Goal: Communication & Community: Answer question/provide support

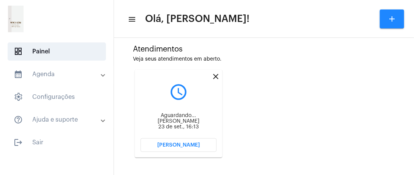
scroll to position [205, 0]
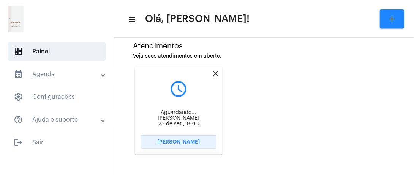
click at [194, 145] on button "[PERSON_NAME]" at bounding box center [178, 143] width 76 height 14
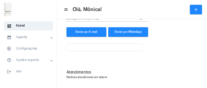
scroll to position [108, 0]
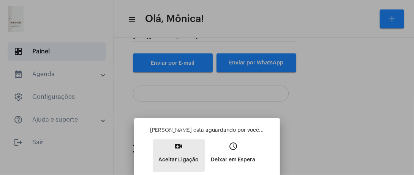
click at [175, 151] on mat-icon "video_call" at bounding box center [178, 146] width 9 height 9
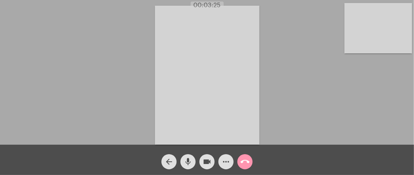
click at [119, 61] on div "Acessando Câmera e Microfone..." at bounding box center [207, 74] width 412 height 145
click at [388, 31] on video at bounding box center [378, 28] width 68 height 50
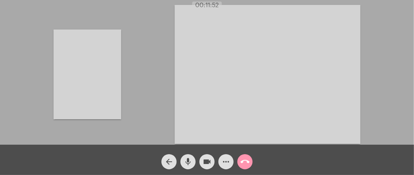
click at [90, 79] on video at bounding box center [88, 75] width 68 height 90
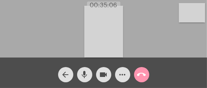
click at [69, 40] on div "Acessando Câmera e Microfone..." at bounding box center [103, 30] width 205 height 57
click at [85, 78] on mat-icon "mic" at bounding box center [84, 74] width 9 height 9
click at [85, 78] on mat-icon "mic_off" at bounding box center [84, 74] width 9 height 9
